Goal: Information Seeking & Learning: Learn about a topic

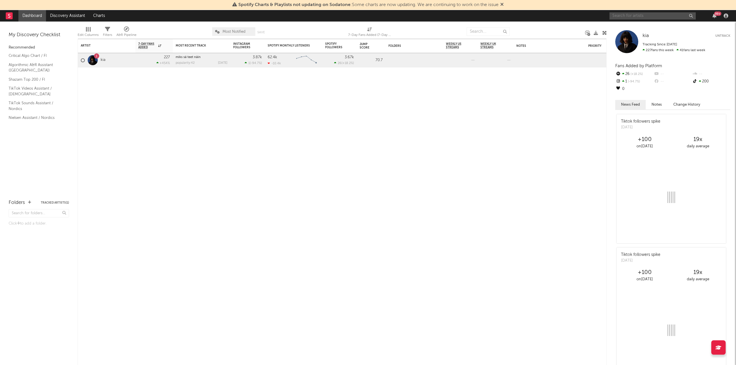
click at [628, 16] on input "text" at bounding box center [652, 15] width 86 height 7
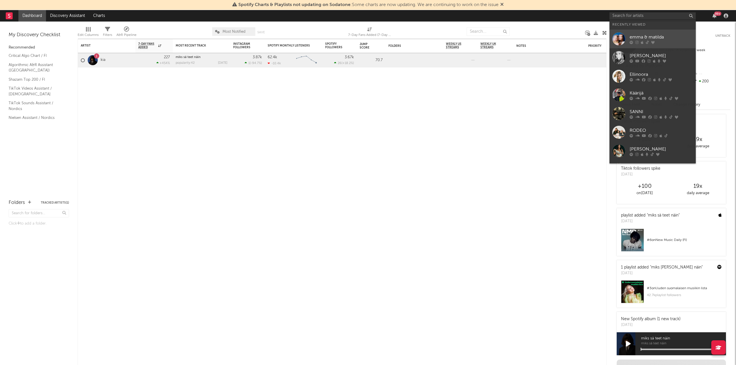
click at [643, 35] on div "emma & matilda" at bounding box center [660, 37] width 63 height 7
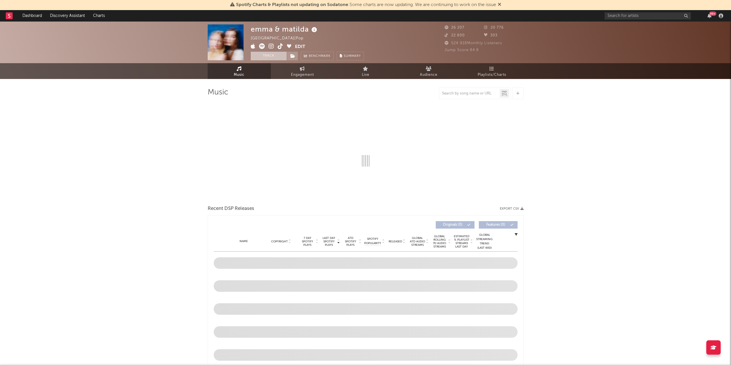
select select "6m"
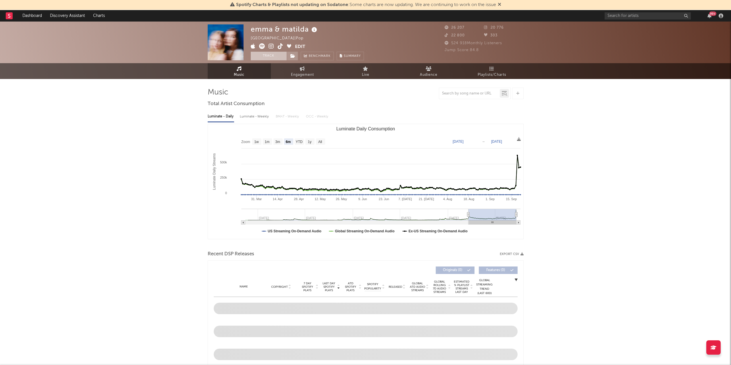
click at [277, 58] on button "Track" at bounding box center [269, 56] width 36 height 9
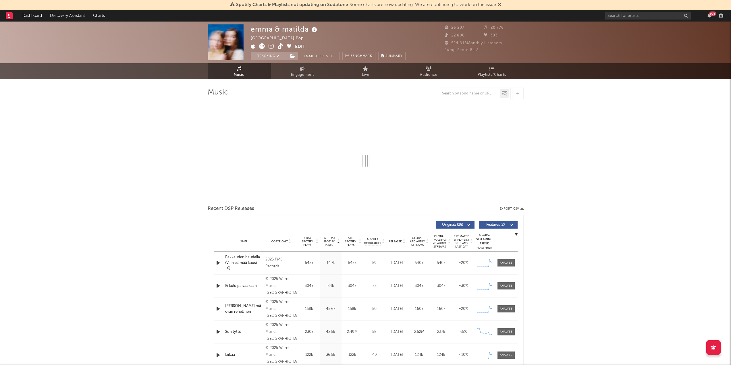
select select "6m"
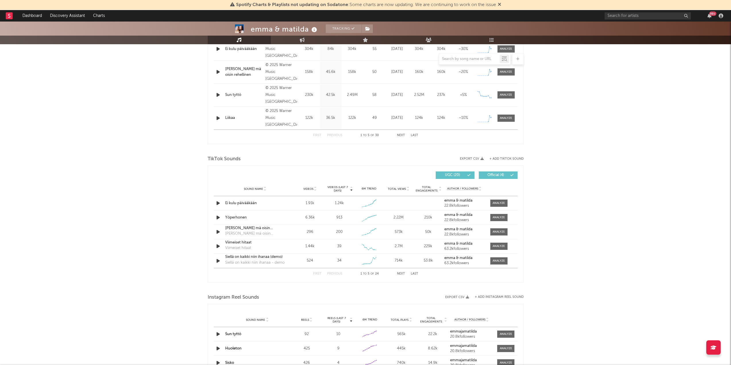
scroll to position [287, 0]
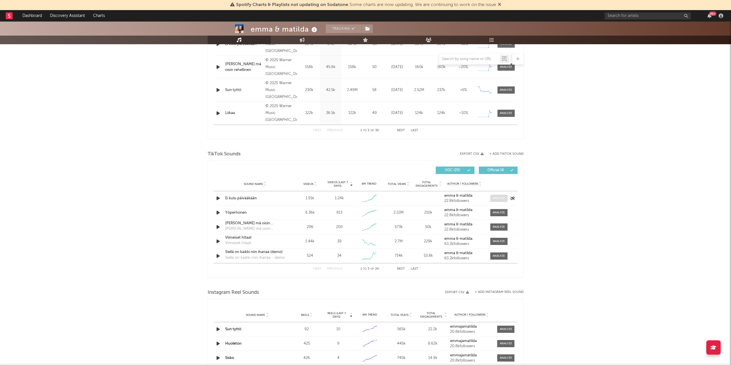
click at [502, 200] on div at bounding box center [499, 198] width 12 height 4
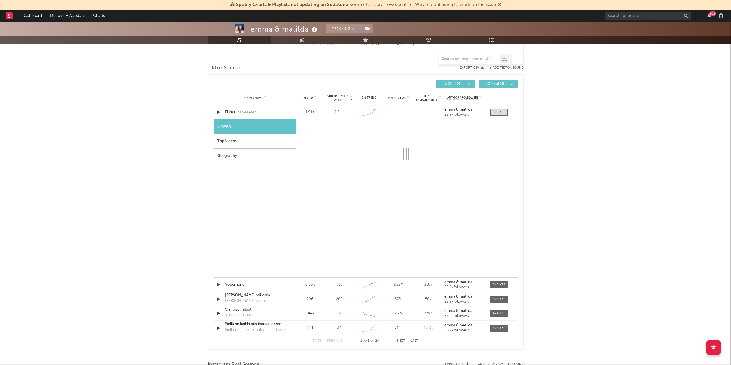
select select "1w"
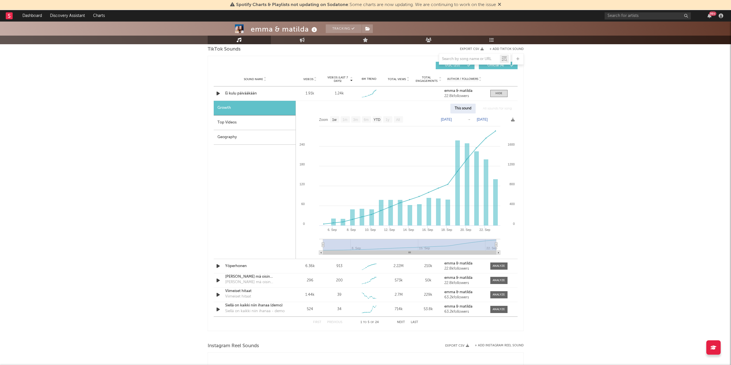
scroll to position [402, 0]
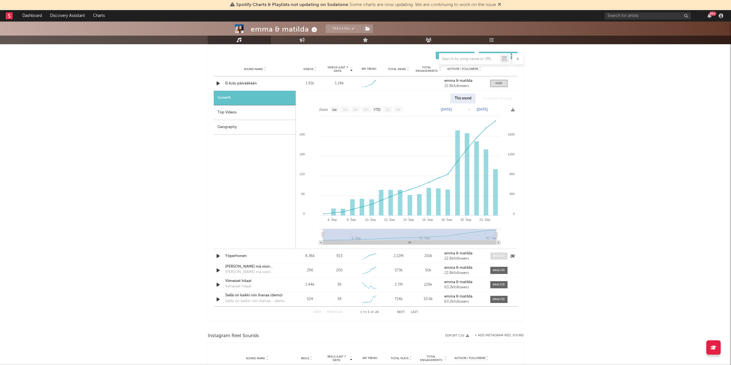
click at [492, 255] on span at bounding box center [499, 256] width 17 height 7
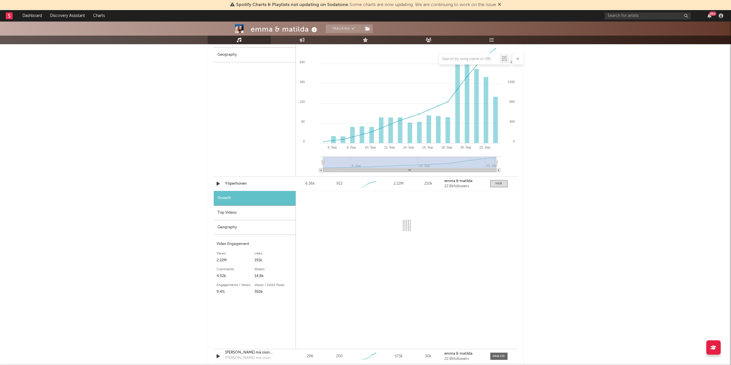
select select "1w"
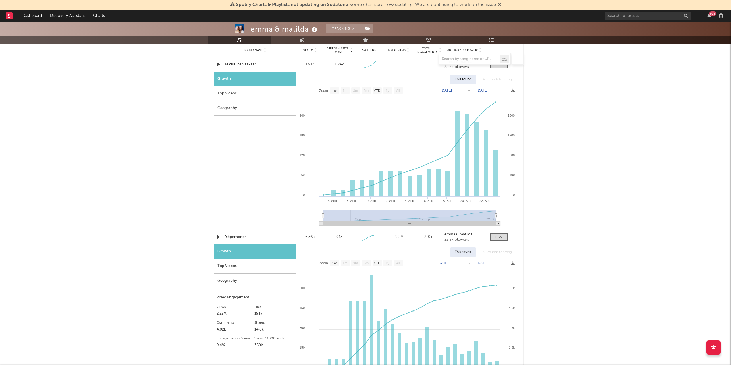
scroll to position [374, 0]
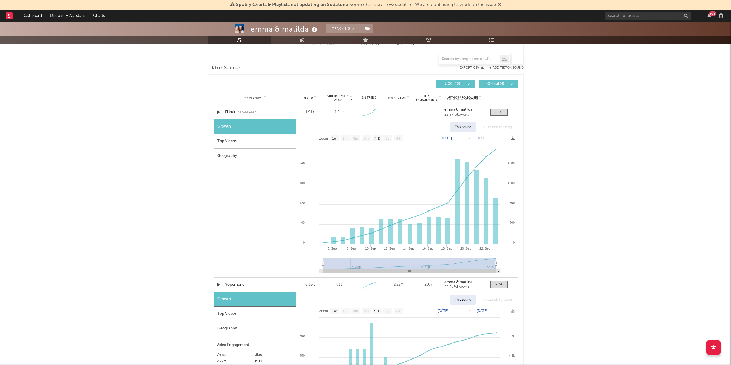
click at [237, 127] on div "Growth" at bounding box center [255, 127] width 82 height 15
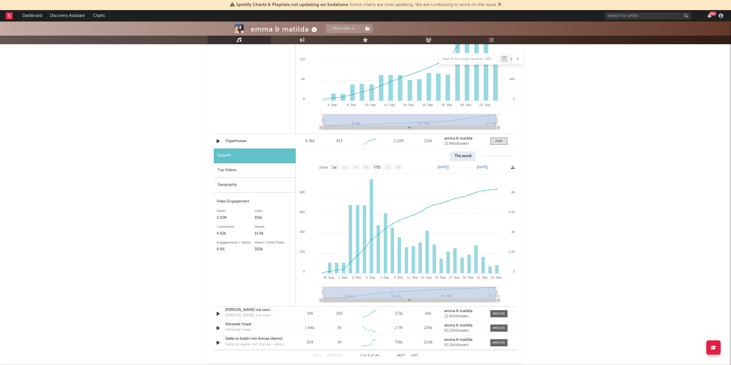
scroll to position [604, 0]
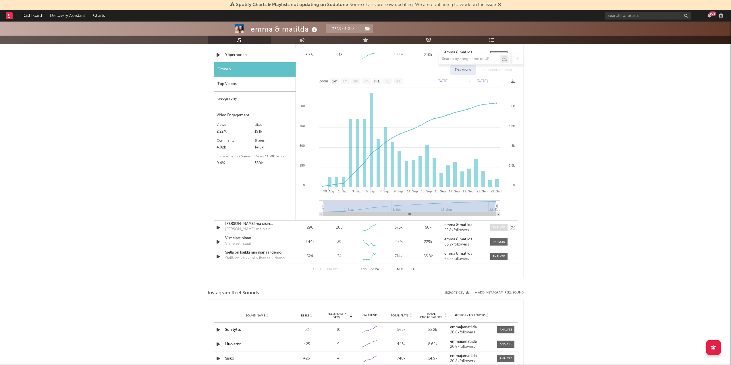
click at [498, 229] on div at bounding box center [499, 228] width 12 height 4
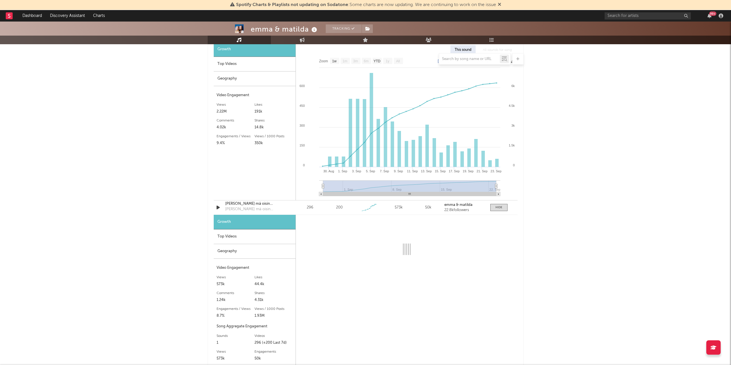
scroll to position [690, 0]
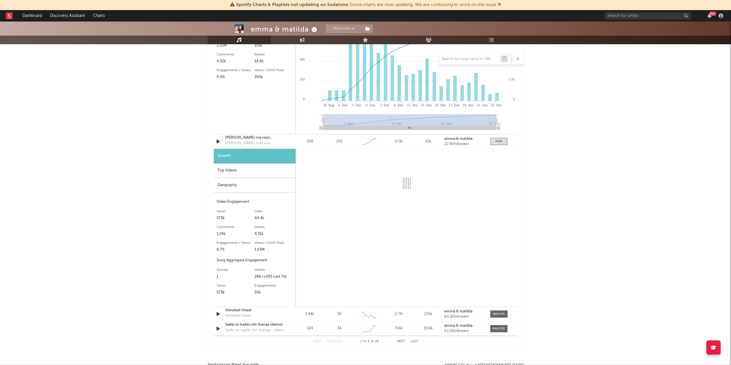
select select "1w"
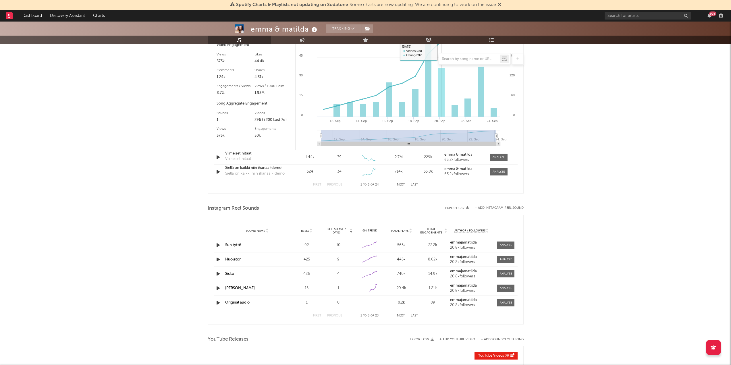
scroll to position [833, 0]
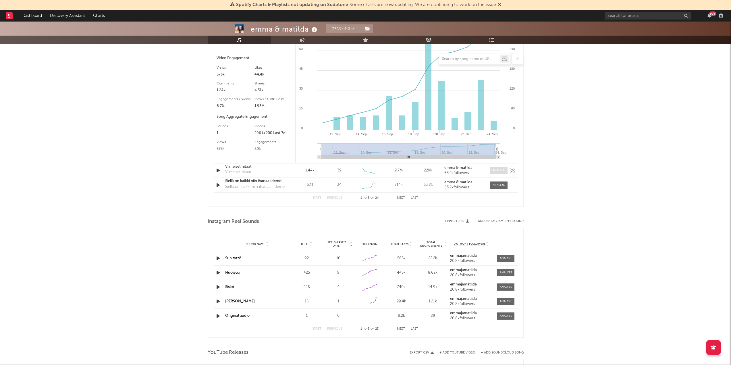
click at [498, 171] on div at bounding box center [499, 170] width 12 height 4
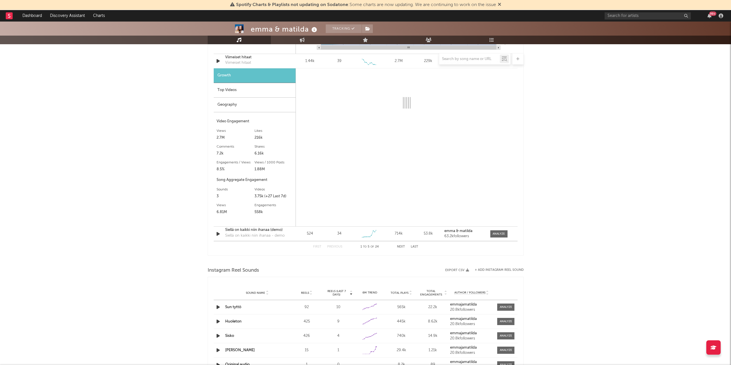
scroll to position [948, 0]
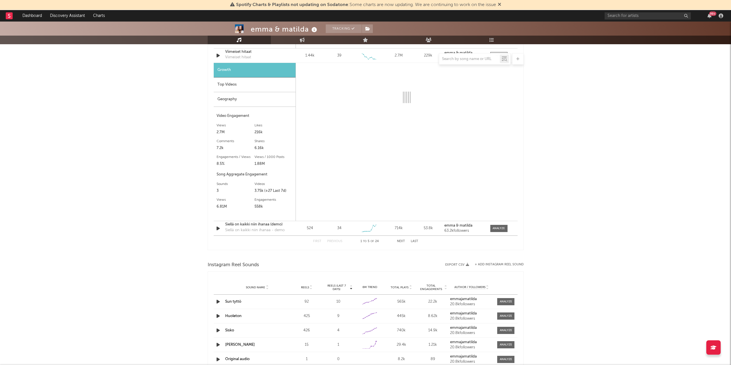
select select "6m"
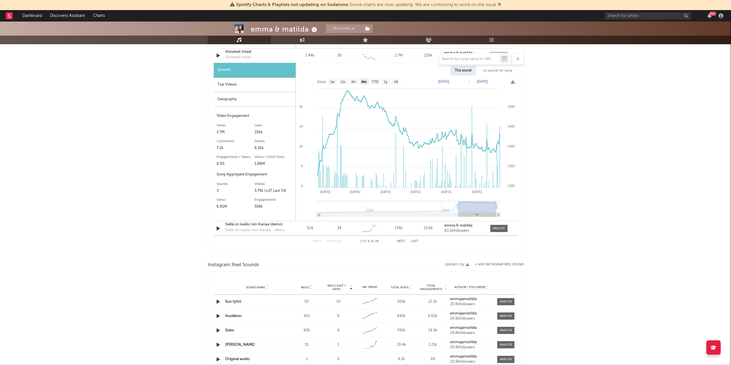
click at [399, 243] on button "Next" at bounding box center [401, 241] width 8 height 3
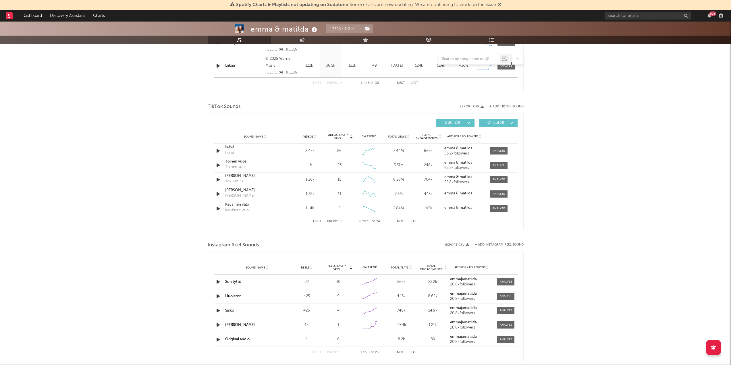
scroll to position [335, 0]
click at [400, 221] on button "Next" at bounding box center [401, 221] width 8 height 3
click at [233, 211] on div "Nixie - Stanley Progman Remix" at bounding box center [245, 211] width 41 height 6
click at [501, 215] on div "Sound Name emma ja matilda joku muu boi95remix Nixie - Stanley Progman Remix Vi…" at bounding box center [366, 209] width 304 height 14
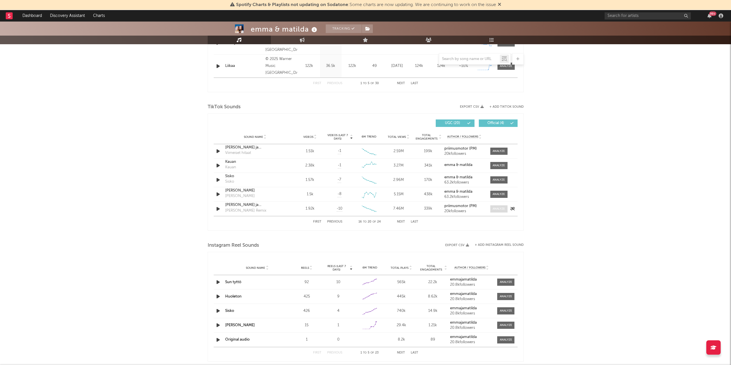
click at [498, 209] on div at bounding box center [499, 209] width 12 height 4
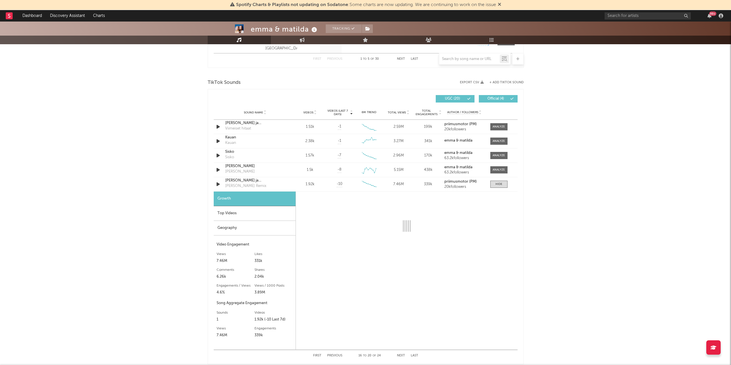
scroll to position [392, 0]
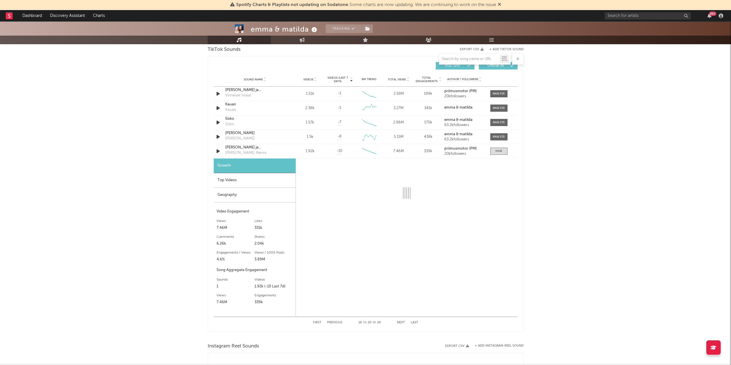
click at [240, 182] on div "Top Videos" at bounding box center [255, 180] width 82 height 15
